Goal: Find contact information: Find contact information

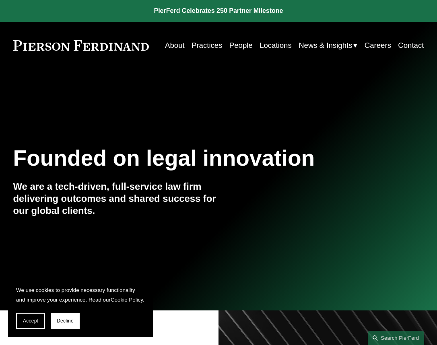
click at [405, 46] on link "Contact" at bounding box center [411, 45] width 26 height 15
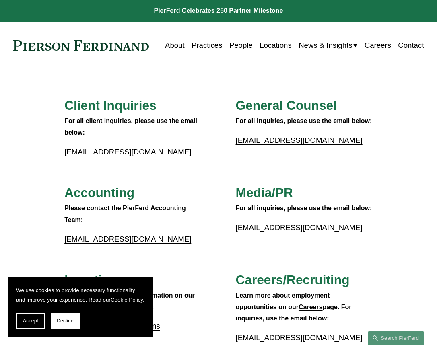
click at [275, 45] on link "Locations" at bounding box center [275, 45] width 32 height 15
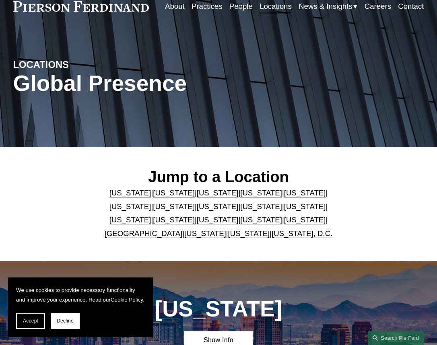
scroll to position [40, 0]
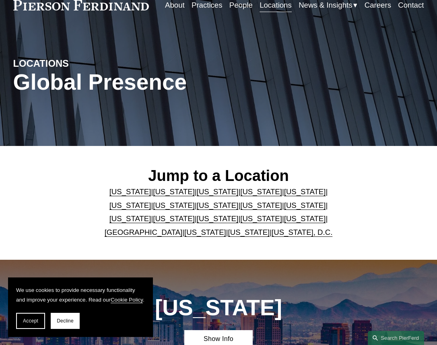
click at [151, 214] on link "New York" at bounding box center [130, 218] width 42 height 8
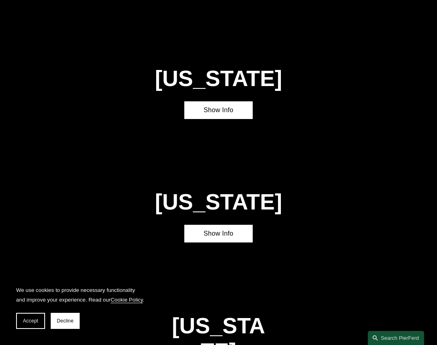
scroll to position [1554, 0]
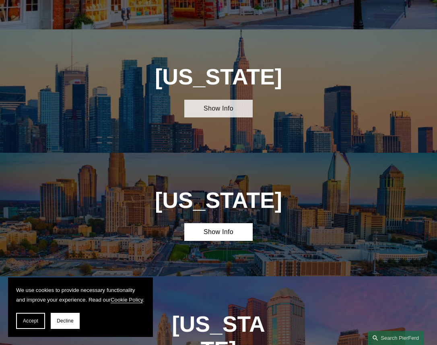
click at [229, 100] on link "Show Info" at bounding box center [218, 109] width 68 height 18
